Goal: Navigation & Orientation: Find specific page/section

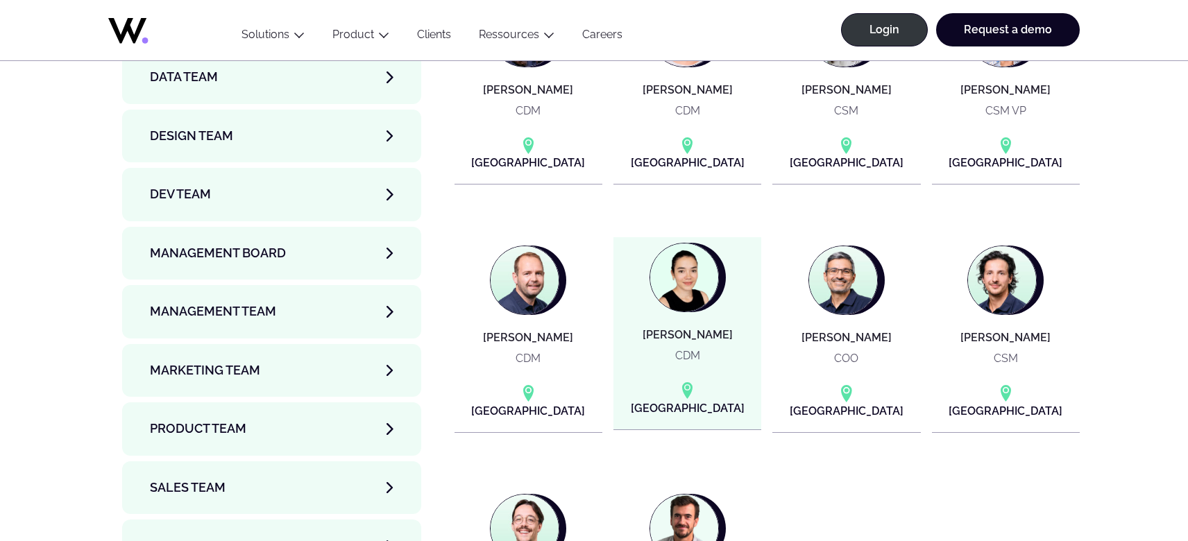
scroll to position [4905, 0]
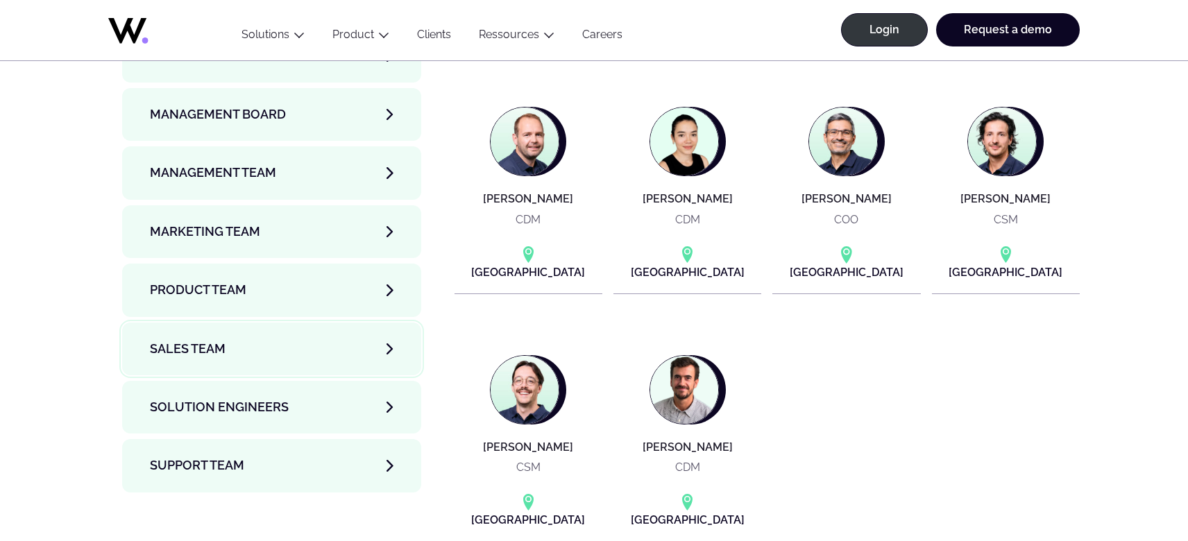
click at [293, 323] on link "Sales team" at bounding box center [271, 349] width 299 height 53
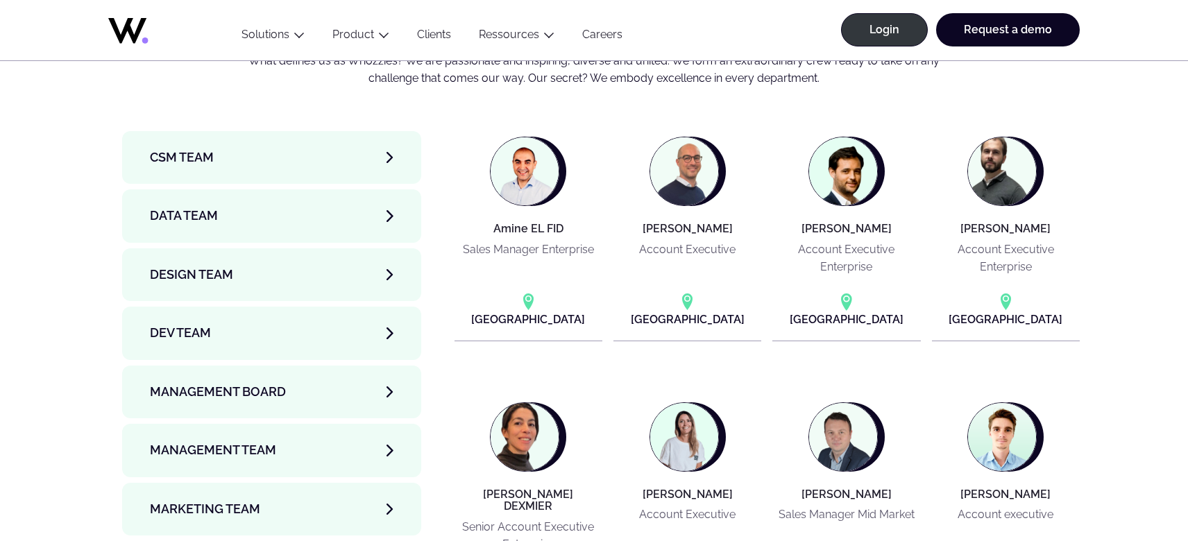
scroll to position [4605, 0]
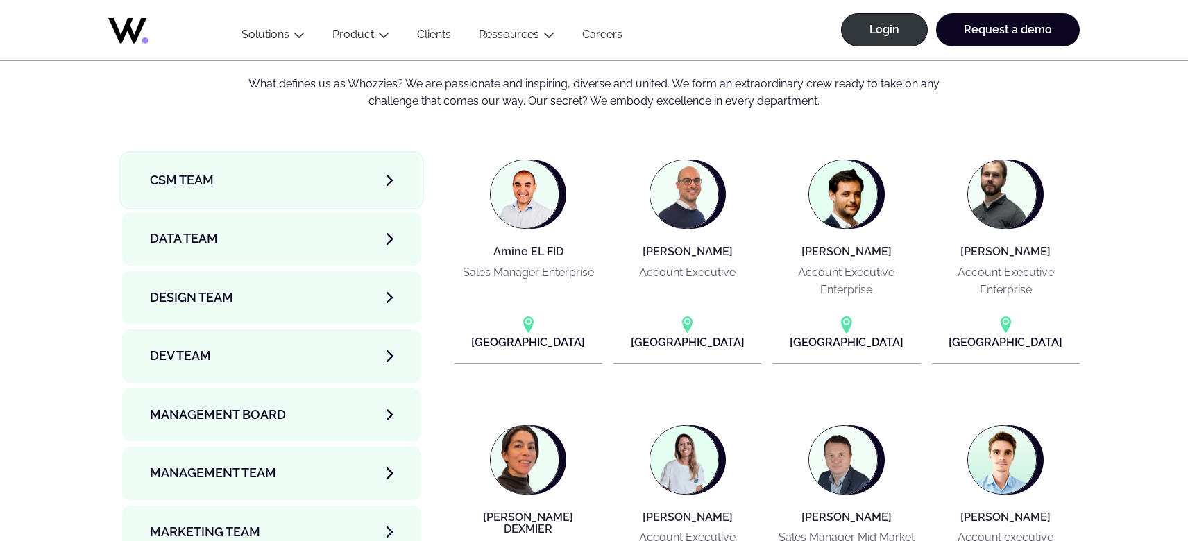
click at [334, 154] on link "CSM team" at bounding box center [271, 180] width 299 height 53
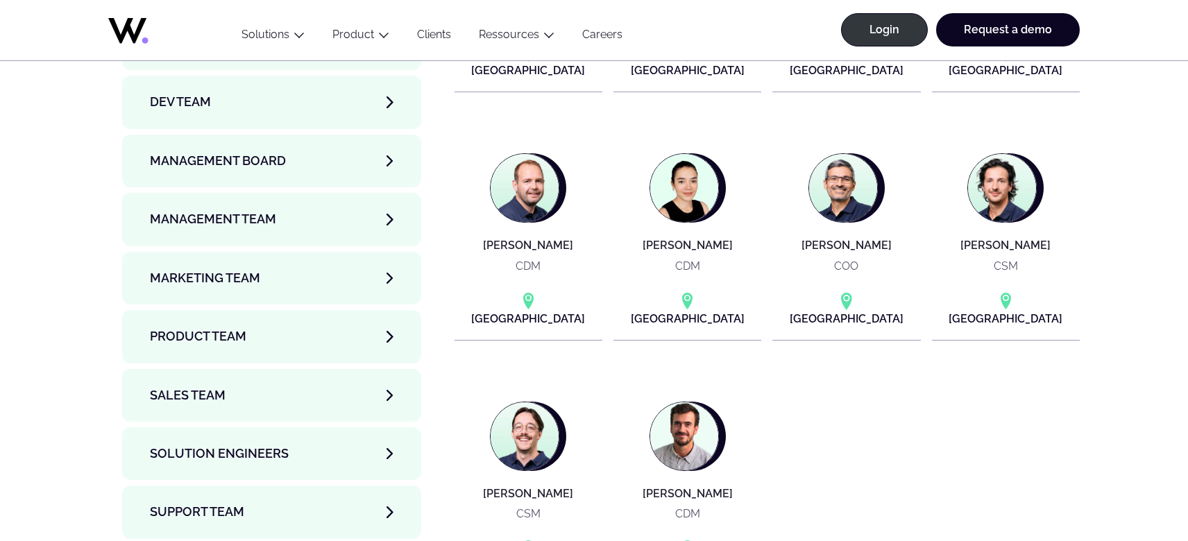
scroll to position [4905, 0]
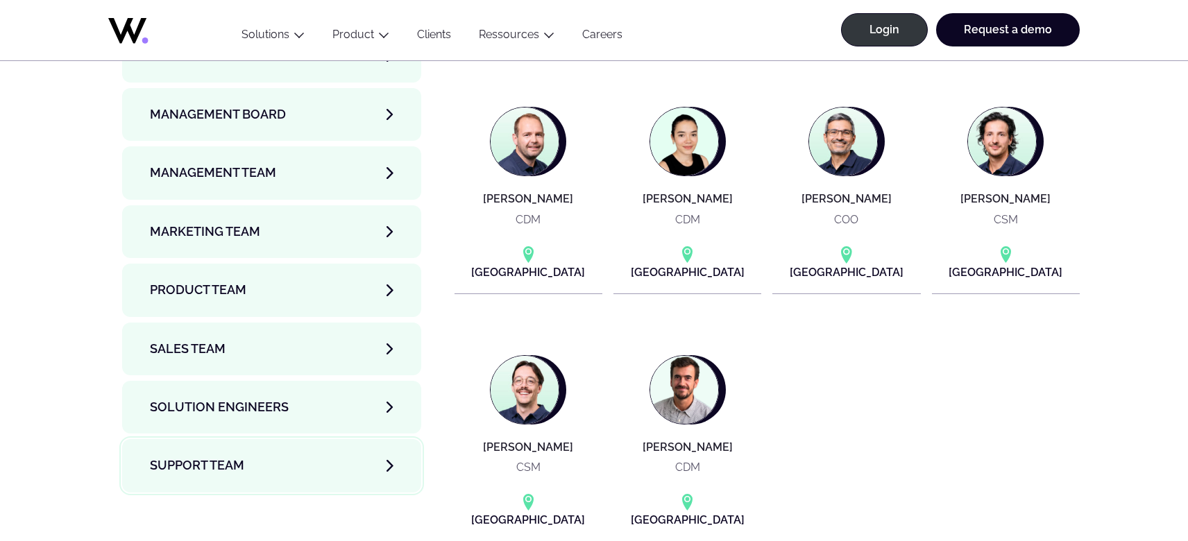
click at [270, 439] on link "Support team" at bounding box center [271, 465] width 299 height 53
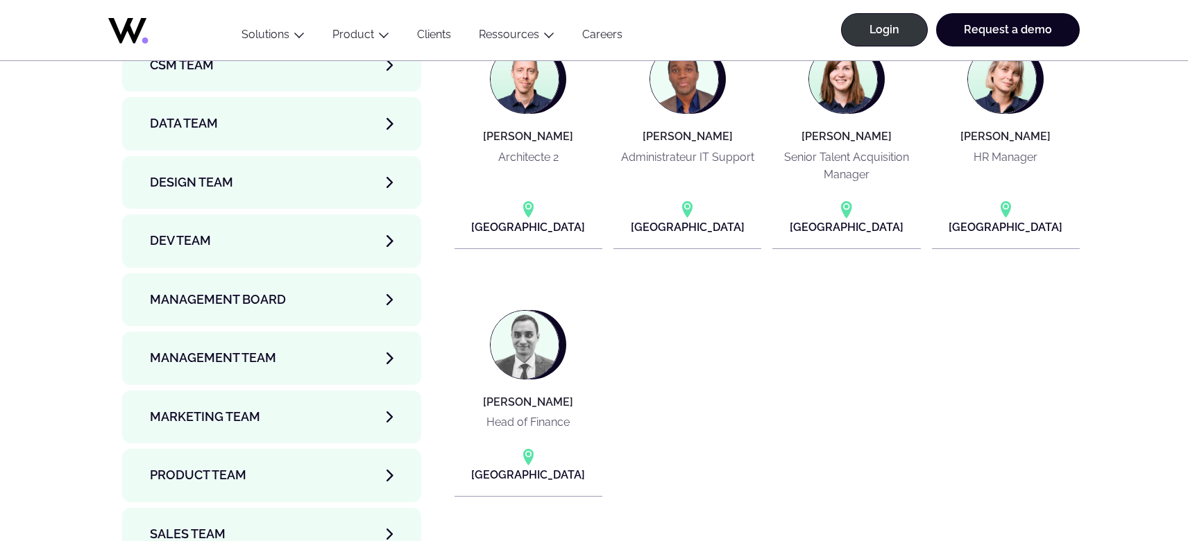
scroll to position [4813, 0]
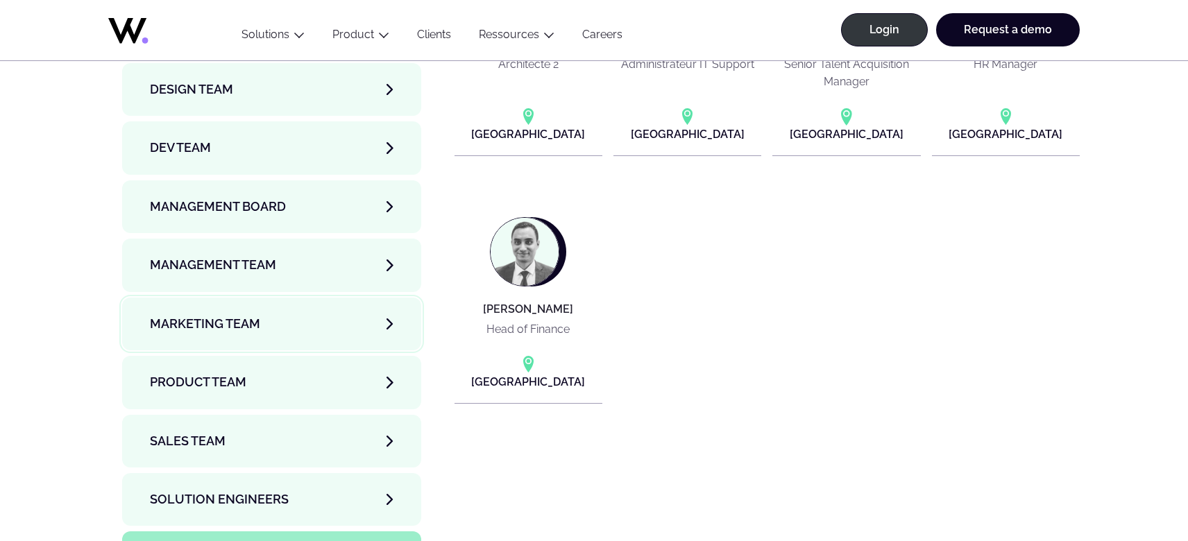
click at [243, 314] on span "Marketing Team" at bounding box center [205, 323] width 110 height 19
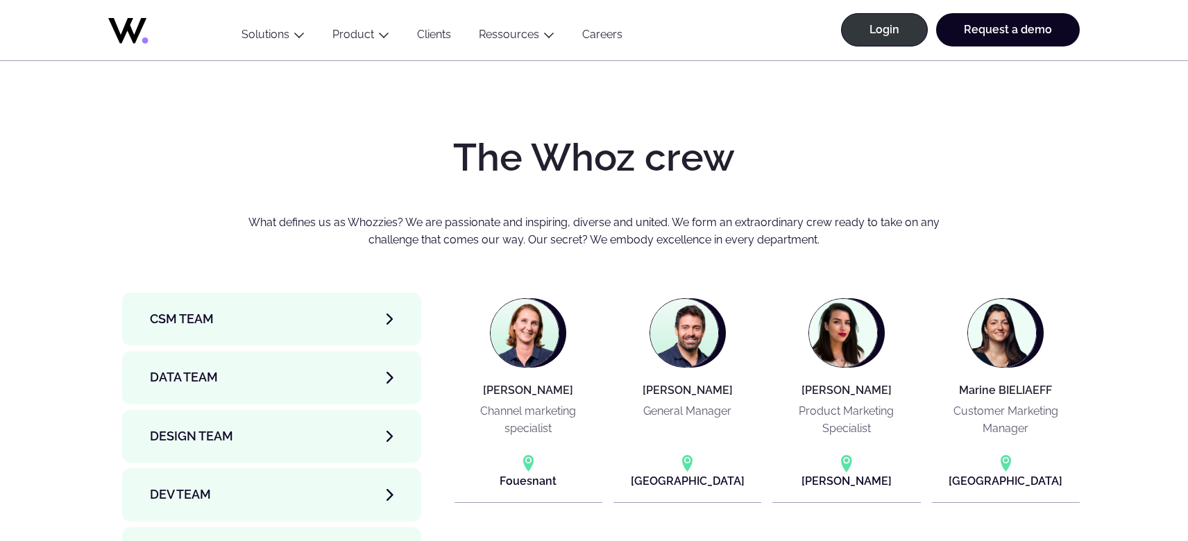
scroll to position [4628, 0]
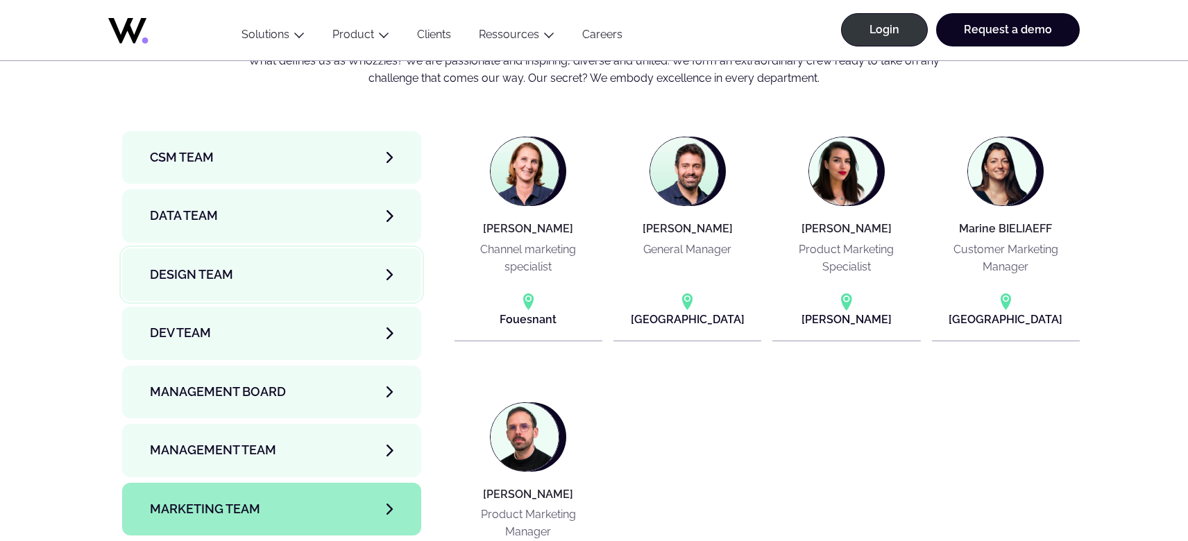
click at [275, 248] on link "Design team" at bounding box center [271, 274] width 299 height 53
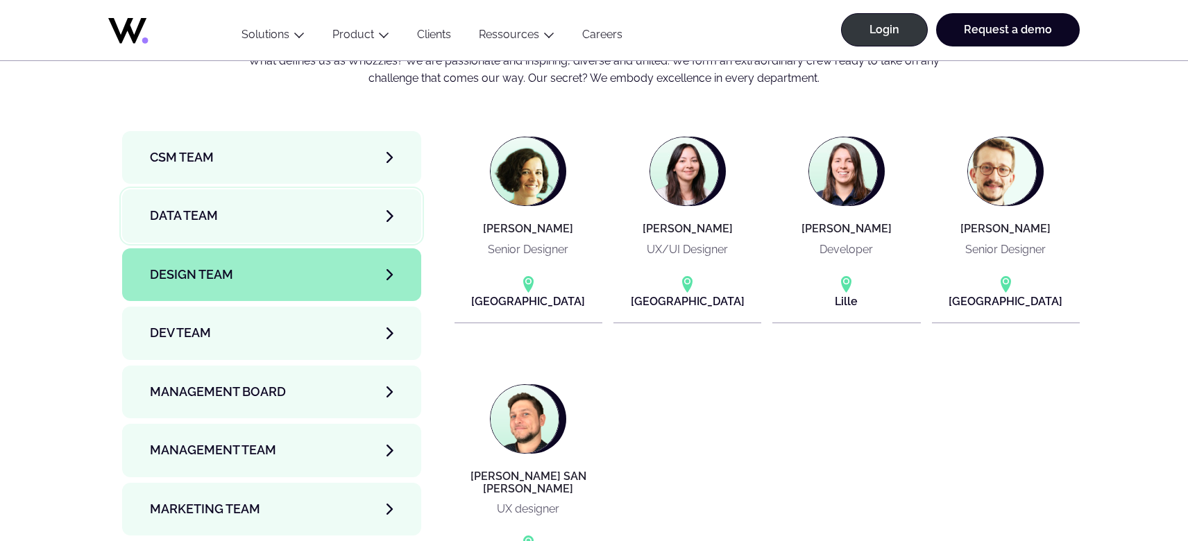
click at [305, 189] on link "Data team" at bounding box center [271, 215] width 299 height 53
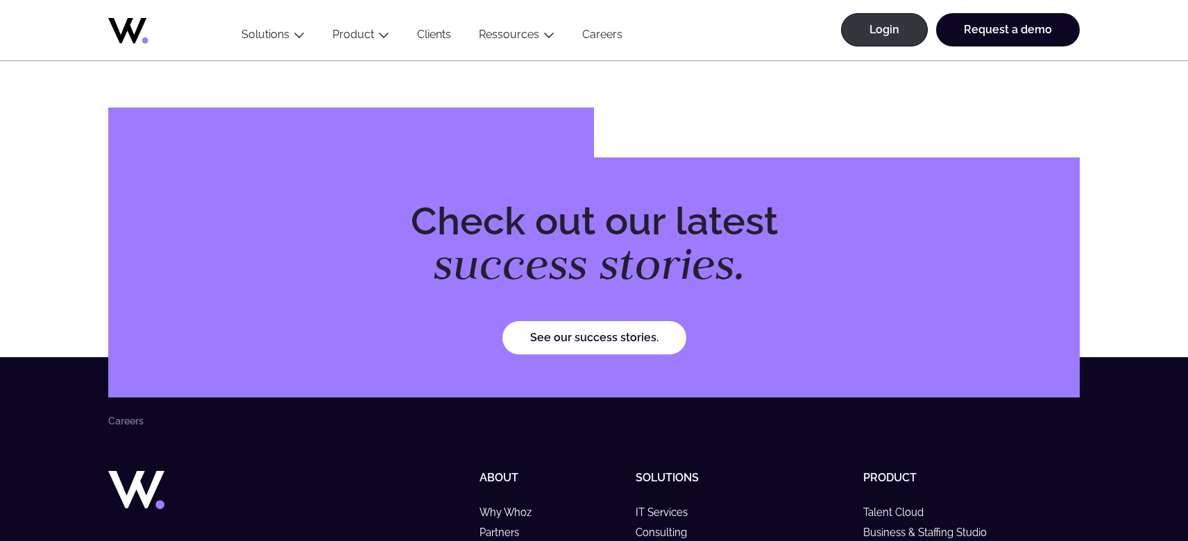
scroll to position [5529, 0]
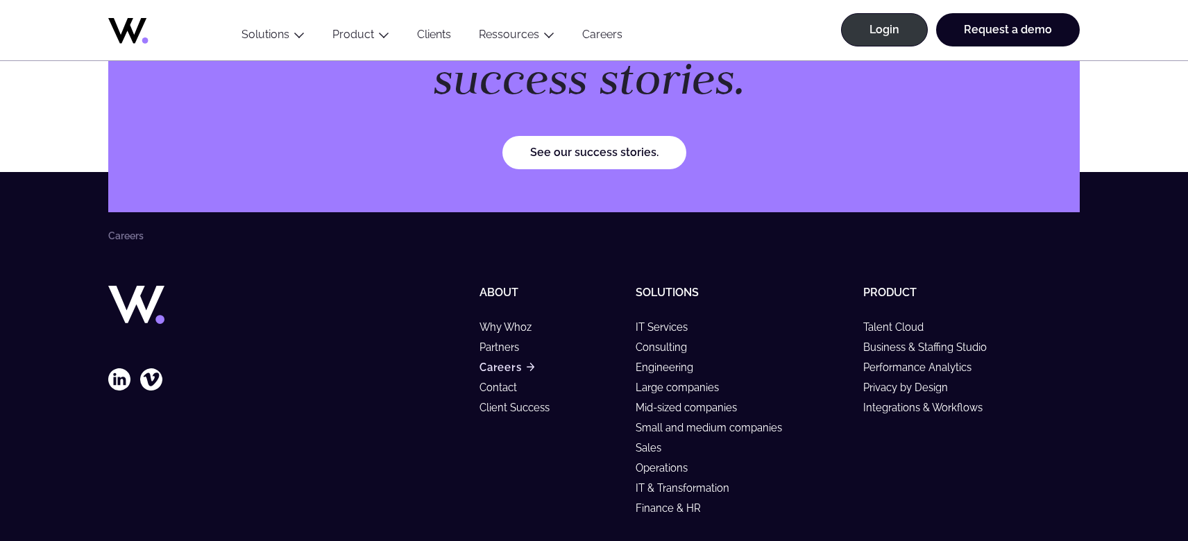
click at [506, 361] on link "Careers" at bounding box center [506, 367] width 55 height 12
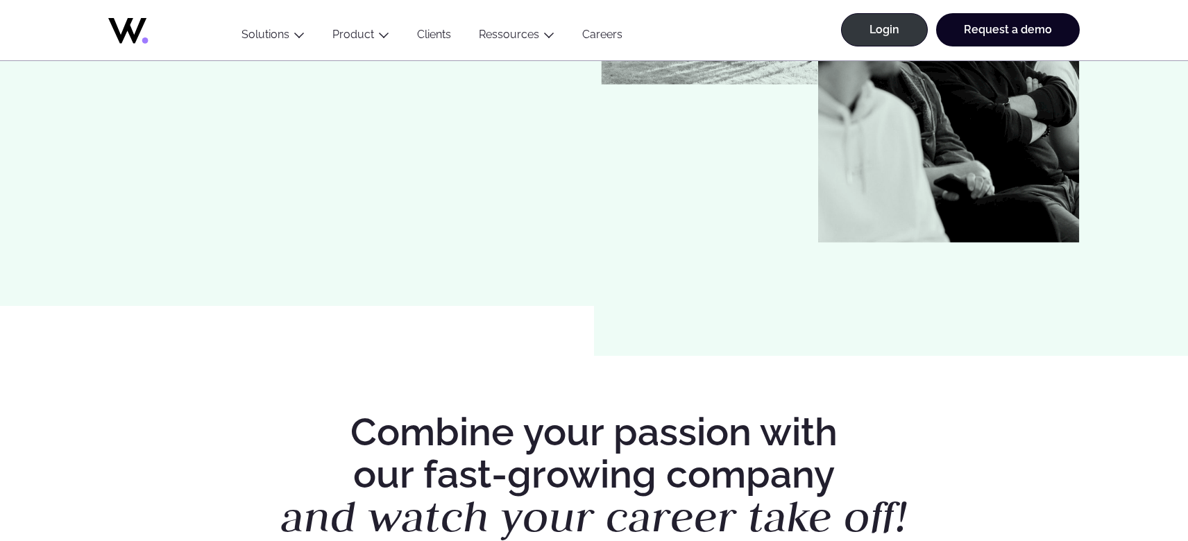
scroll to position [602, 0]
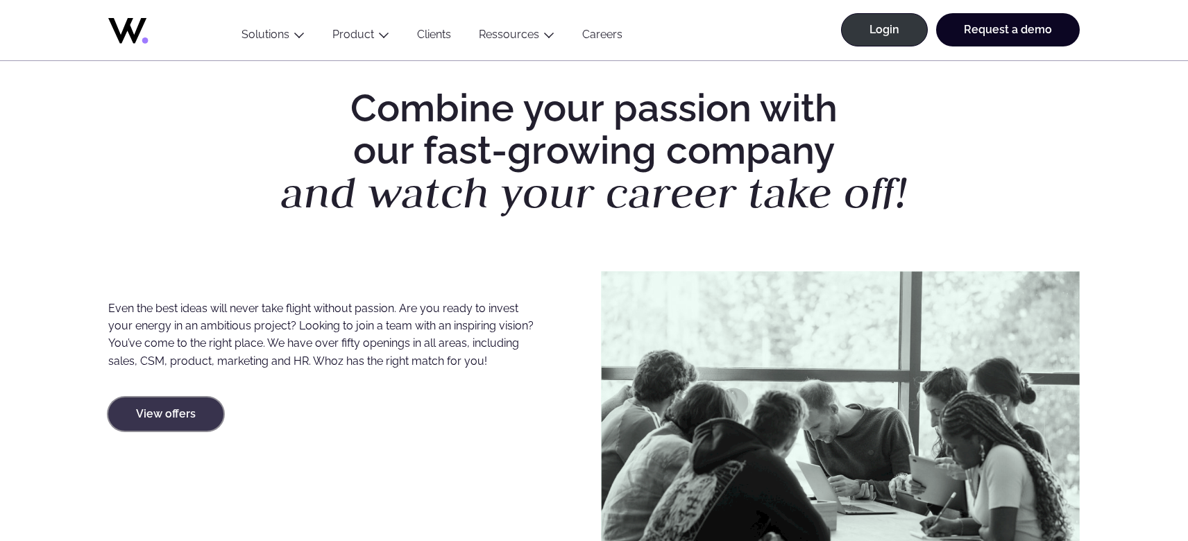
click at [148, 403] on link "View offers" at bounding box center [165, 414] width 115 height 33
